Goal: Information Seeking & Learning: Learn about a topic

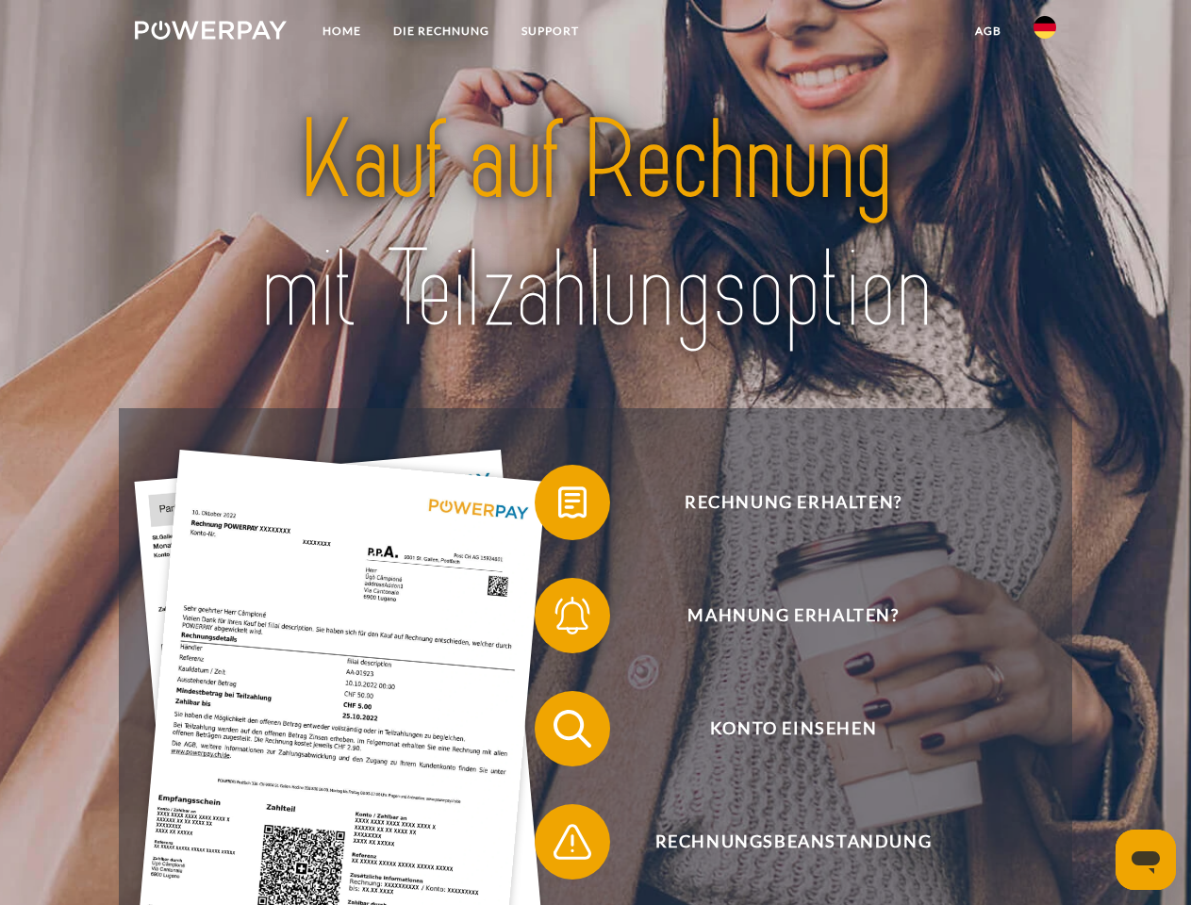
click at [210, 33] on img at bounding box center [211, 30] width 152 height 19
click at [1045, 33] on img at bounding box center [1045, 27] width 23 height 23
click at [987, 31] on link "agb" at bounding box center [988, 31] width 58 height 34
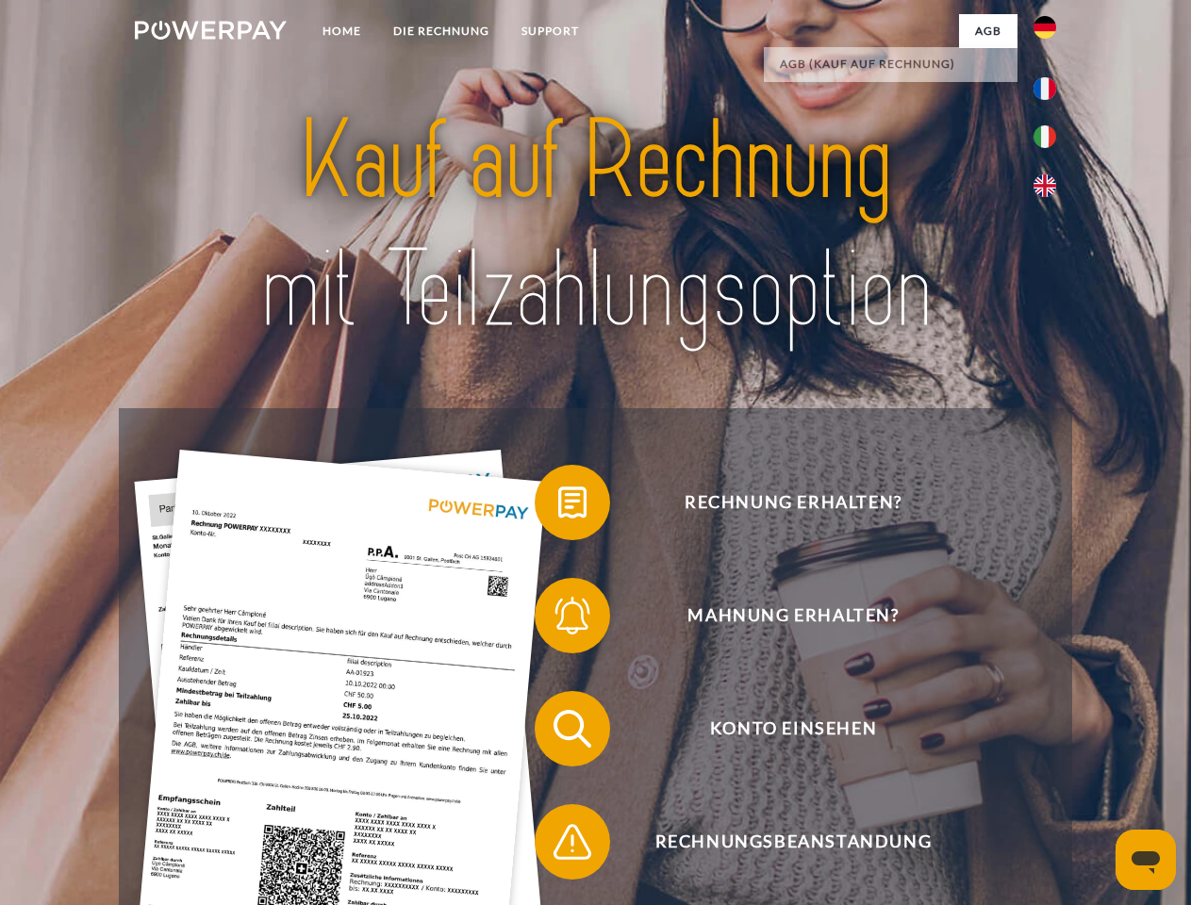
click at [558, 506] on span at bounding box center [544, 502] width 94 height 94
click at [558, 620] on span at bounding box center [544, 616] width 94 height 94
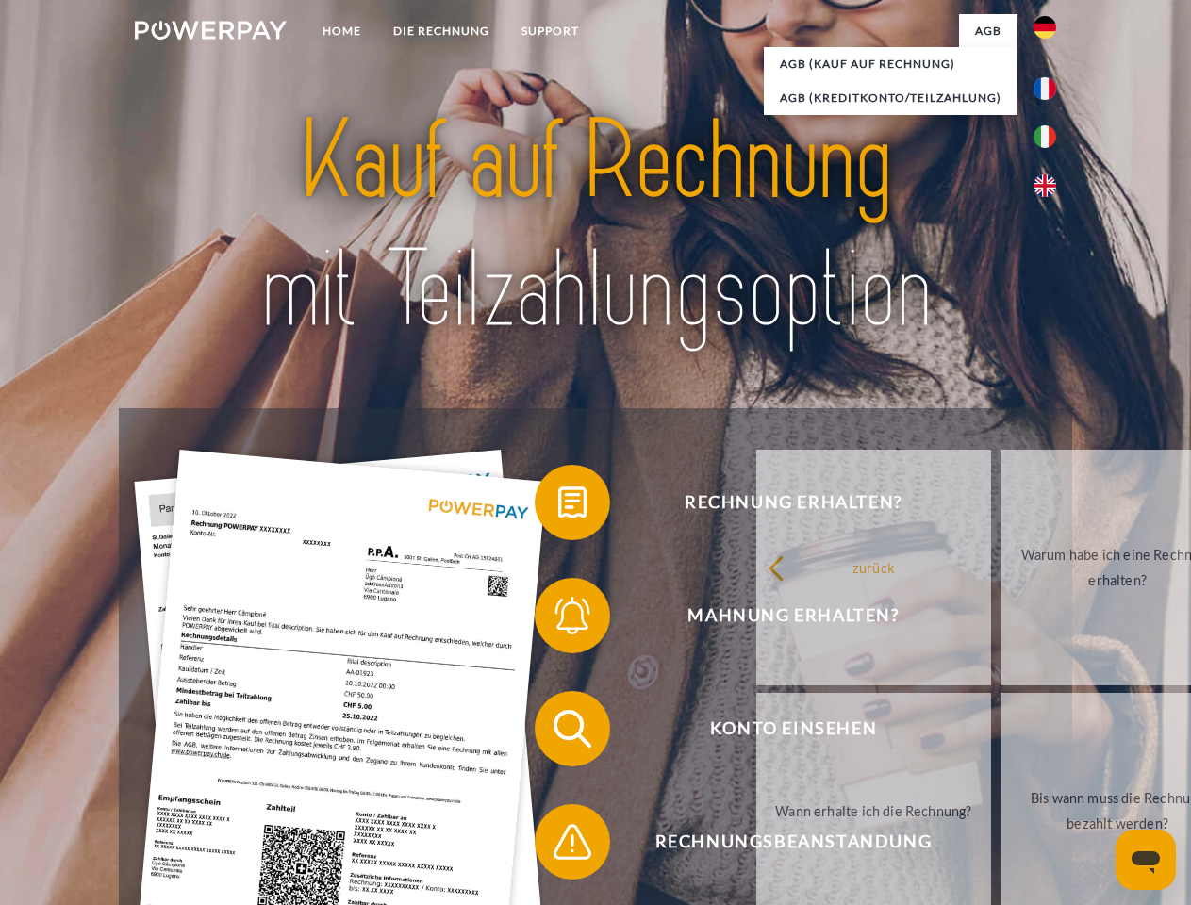
click at [1001, 733] on link "Bis wann muss die Rechnung bezahlt werden?" at bounding box center [1118, 811] width 235 height 236
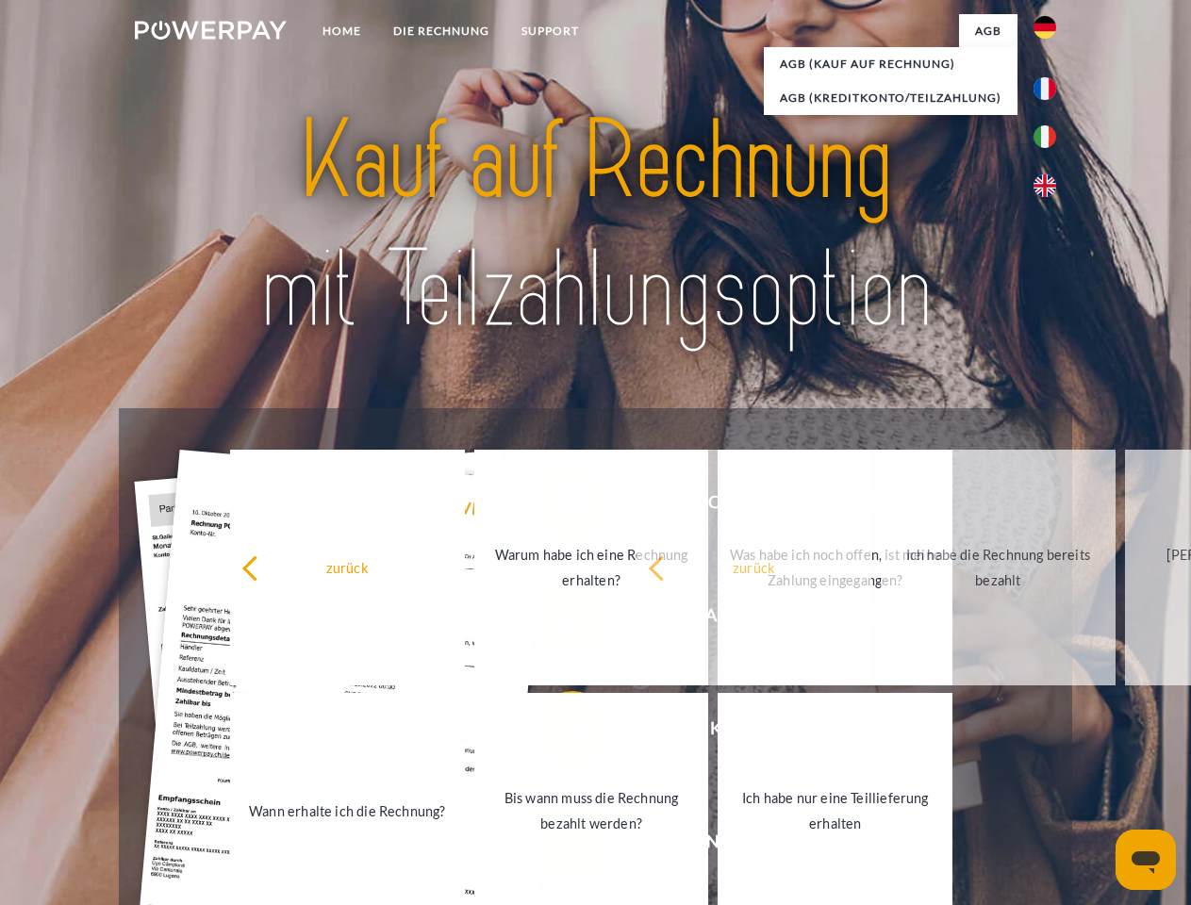
click at [558, 846] on span at bounding box center [544, 842] width 94 height 94
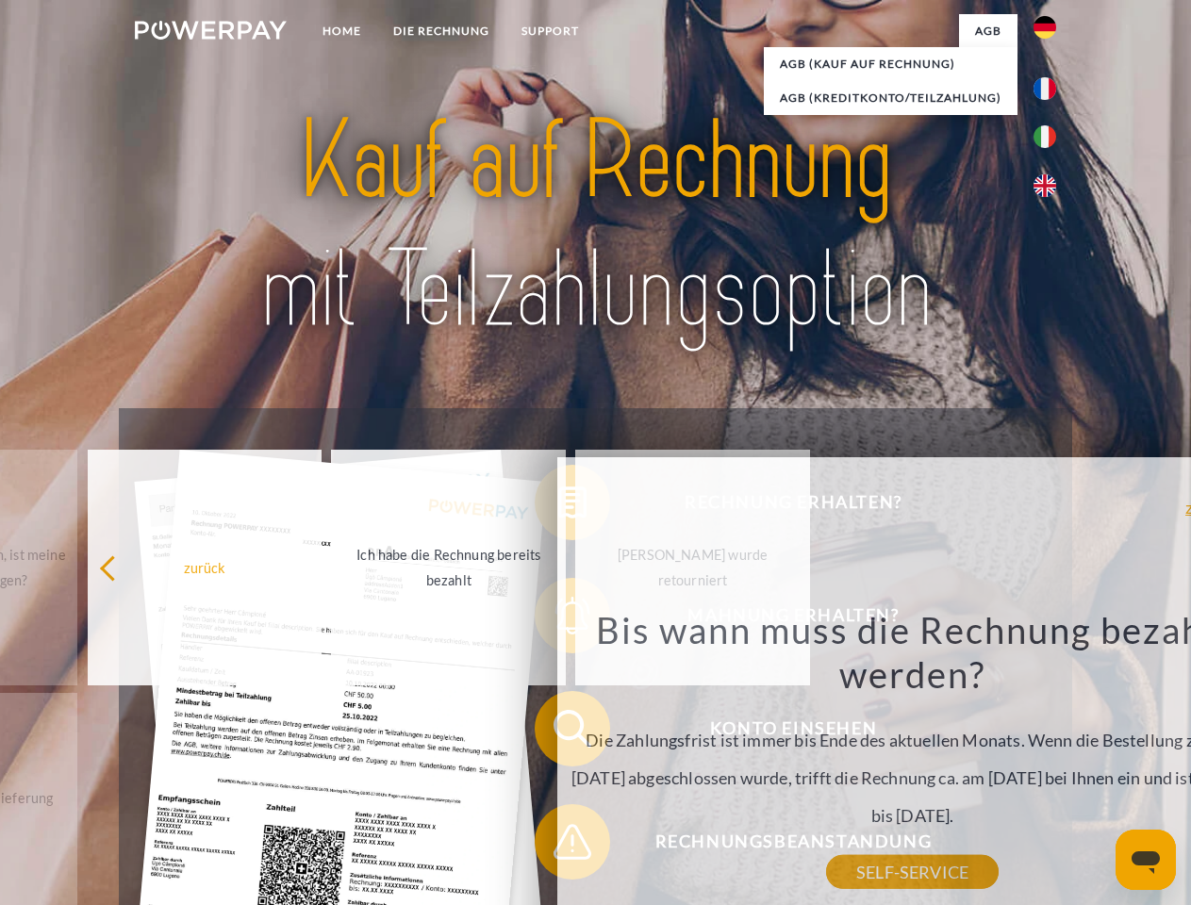
click at [1146, 860] on icon "Messaging-Fenster öffnen" at bounding box center [1146, 863] width 28 height 23
